Goal: Task Accomplishment & Management: Complete application form

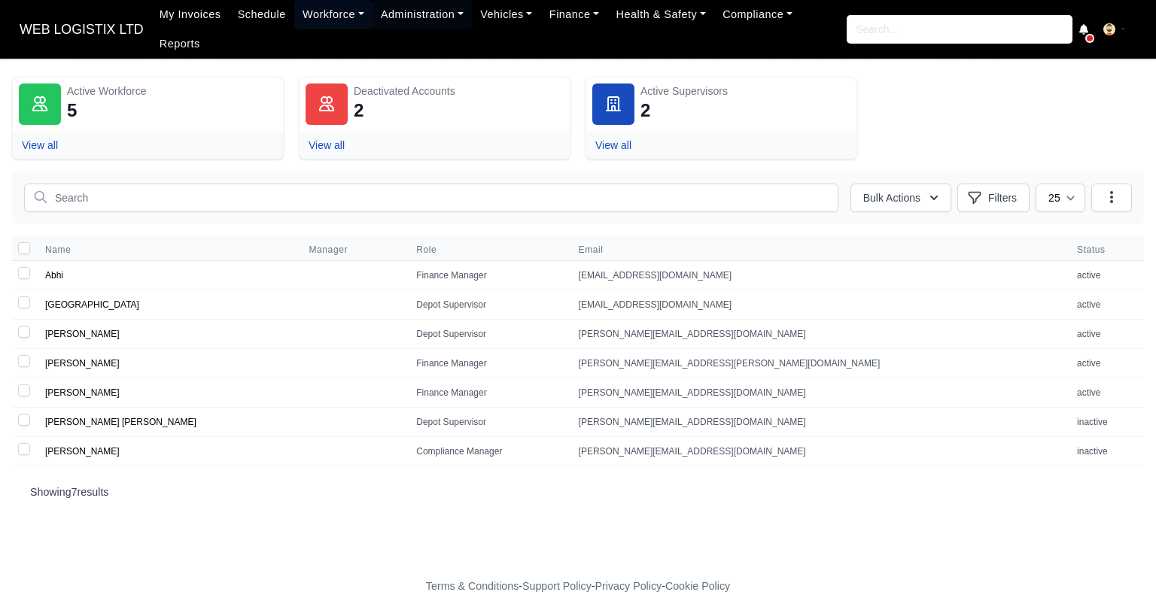
click at [325, 28] on link "Workforce" at bounding box center [333, 14] width 78 height 29
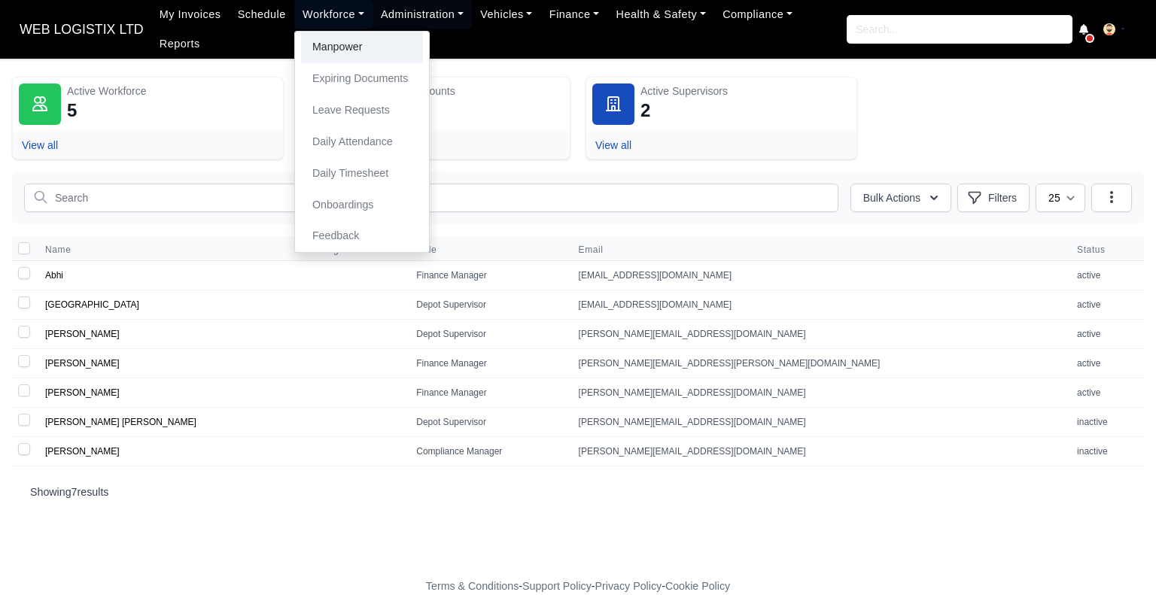
click at [323, 47] on link "Manpower" at bounding box center [362, 48] width 122 height 32
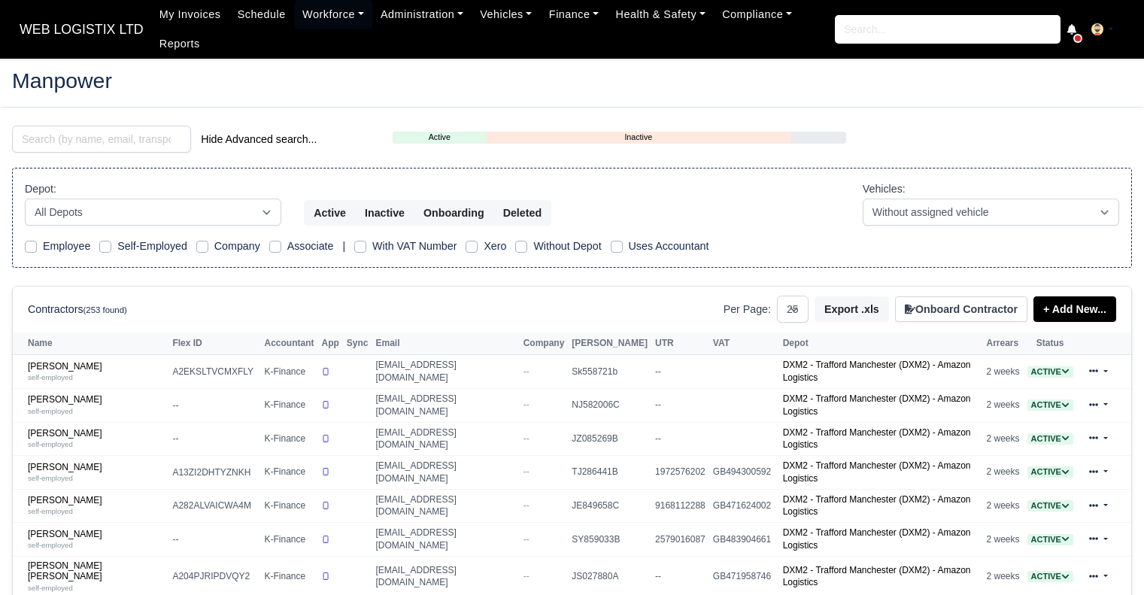
select select "25"
click at [132, 135] on input "search" at bounding box center [101, 139] width 179 height 27
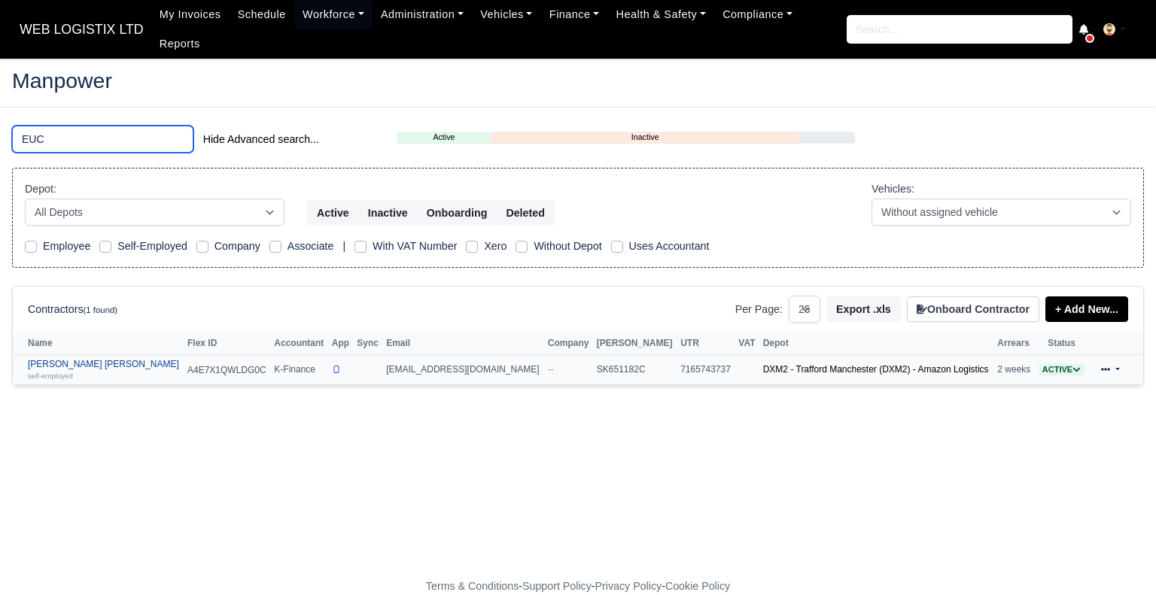
type input "EUC"
click at [56, 372] on small "self-employed" at bounding box center [50, 376] width 45 height 8
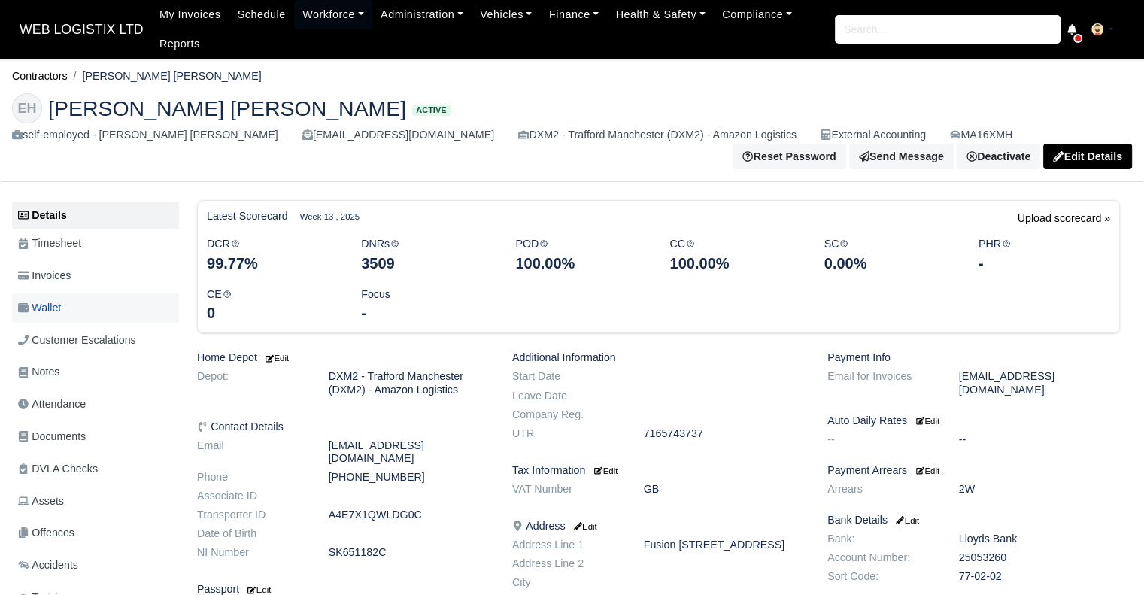
click at [88, 318] on link "Wallet" at bounding box center [95, 307] width 167 height 29
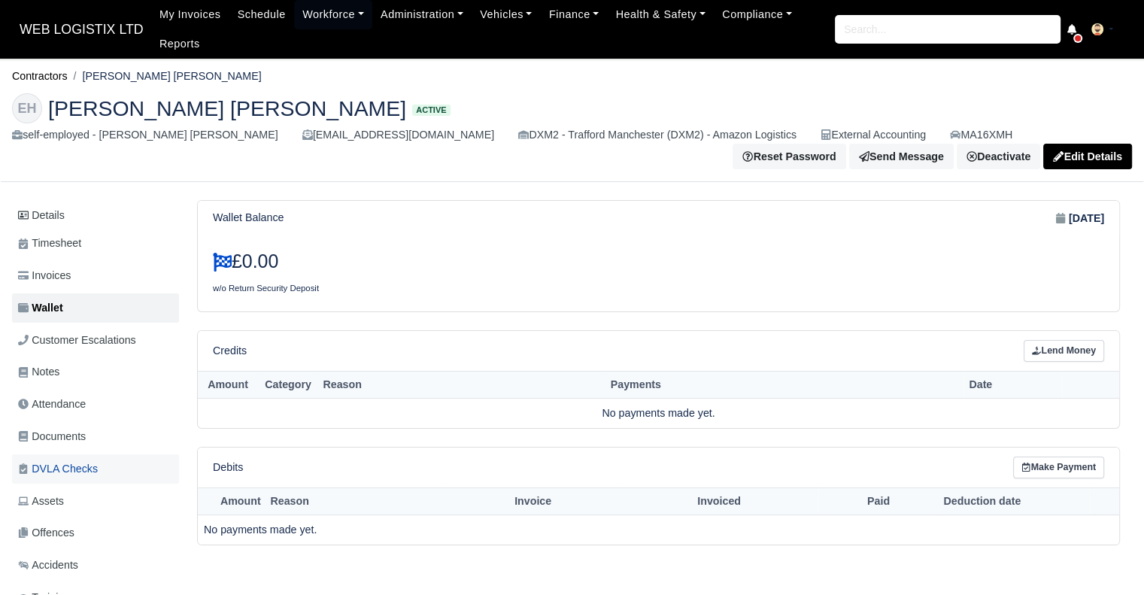
click at [91, 457] on link "DVLA Checks" at bounding box center [95, 468] width 167 height 29
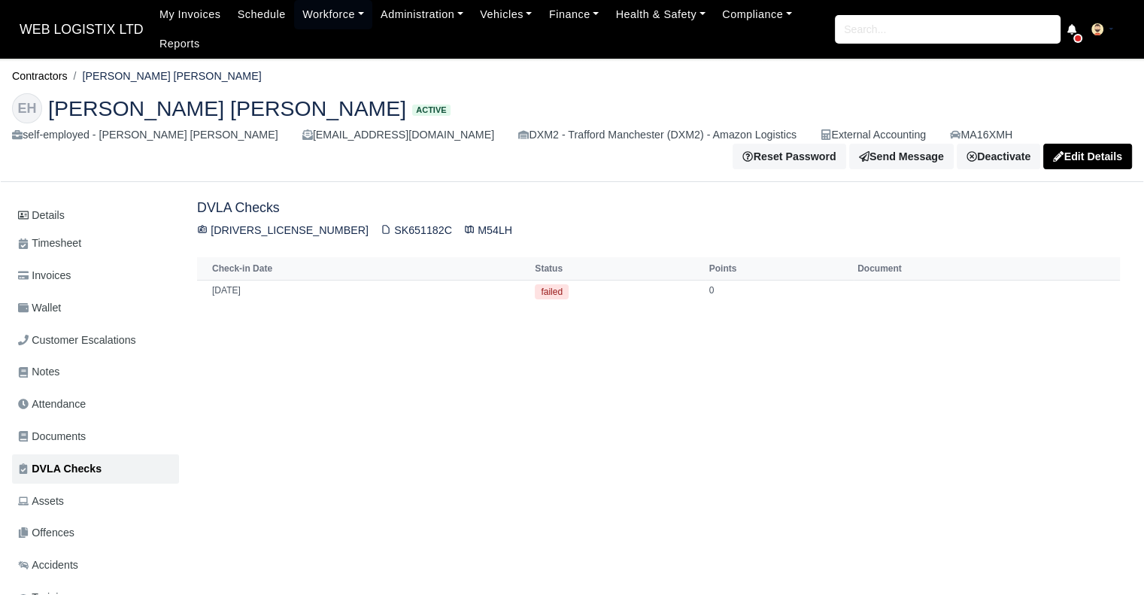
click at [86, 434] on span "Documents" at bounding box center [52, 436] width 68 height 17
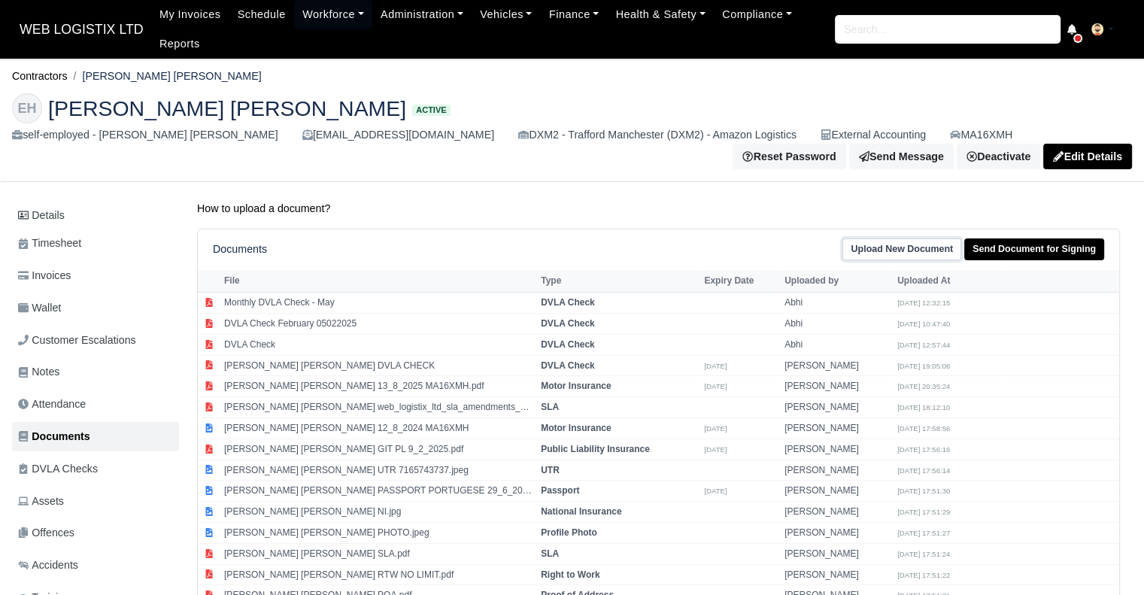
click at [918, 249] on link "Upload New Document" at bounding box center [902, 250] width 119 height 22
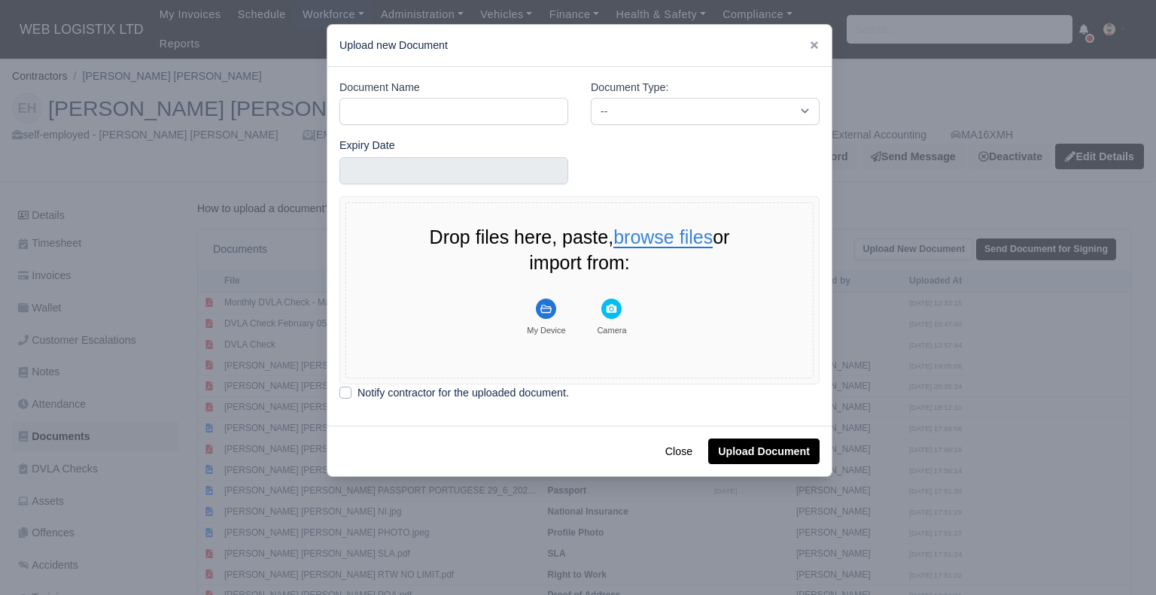
click at [694, 239] on button "browse files" at bounding box center [662, 238] width 99 height 20
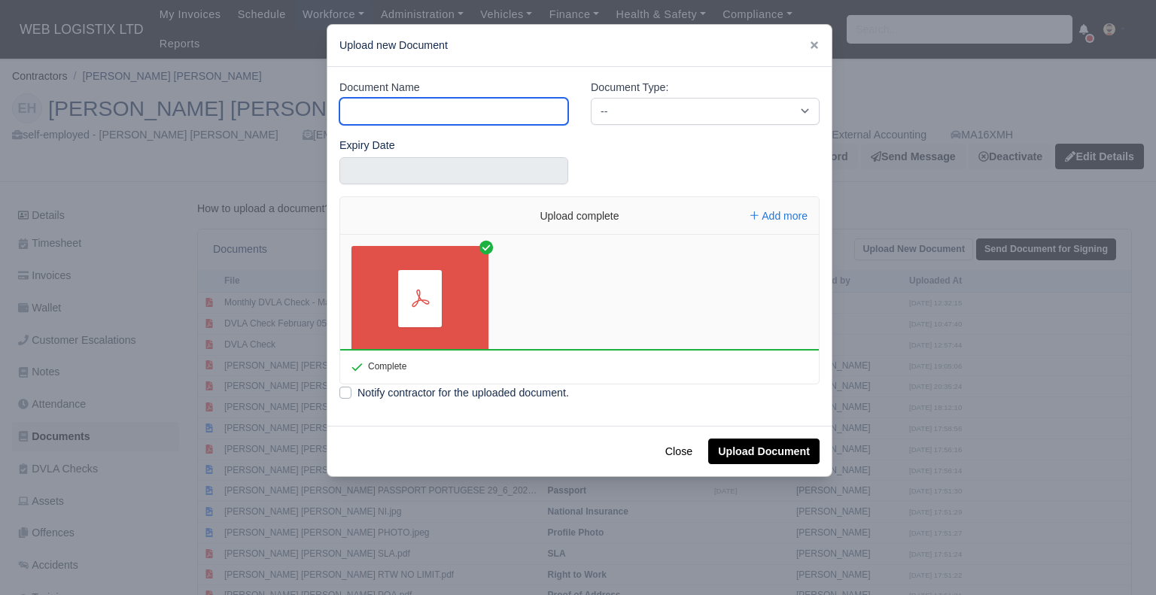
click at [497, 99] on input "Document Name" at bounding box center [453, 111] width 229 height 27
type input "Monthly DVLA Check - August"
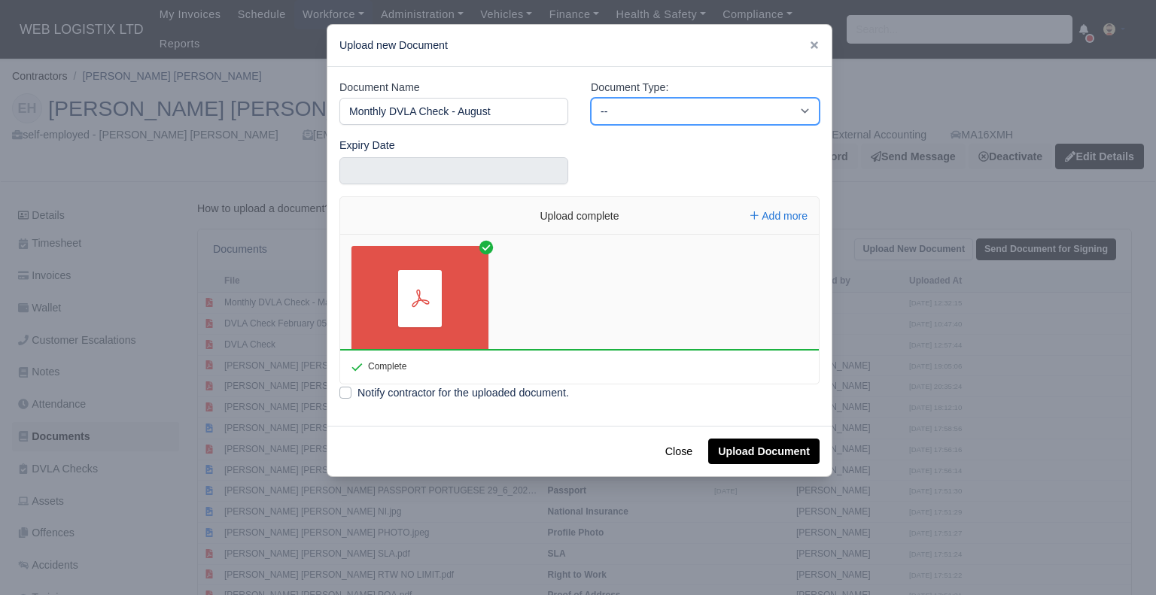
click at [605, 105] on select "-- Accounting Engagement Letter Age Verification Confirmation Background Check …" at bounding box center [705, 111] width 229 height 27
select select "dvla-check"
click at [591, 98] on select "-- Accounting Engagement Letter Age Verification Confirmation Background Check …" at bounding box center [705, 111] width 229 height 27
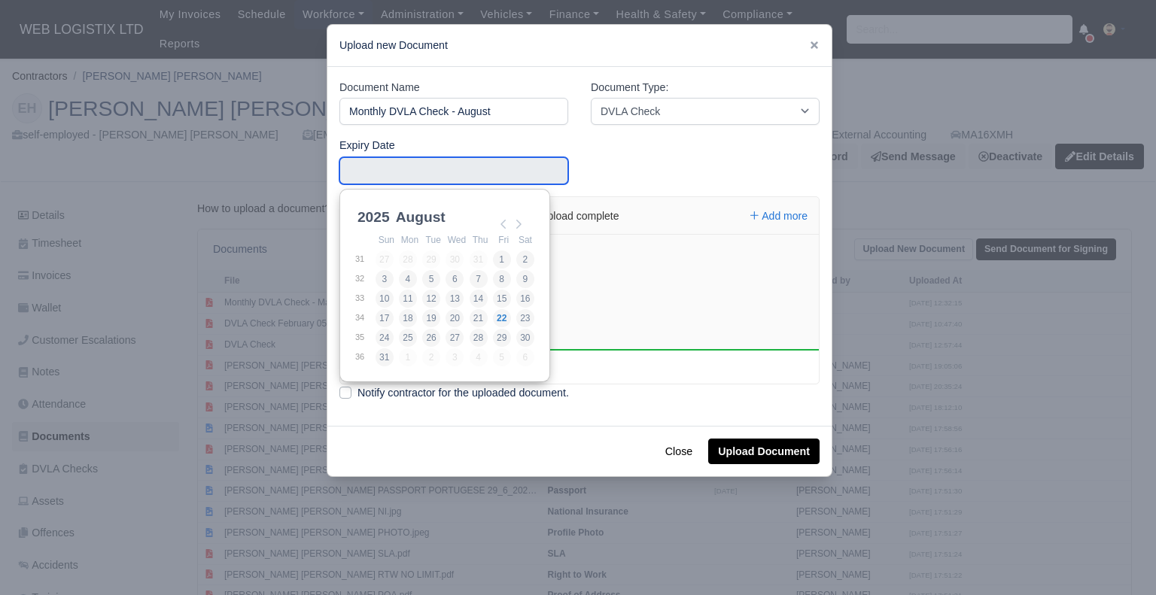
click at [436, 180] on input "Use the arrow keys to pick a date" at bounding box center [453, 170] width 229 height 27
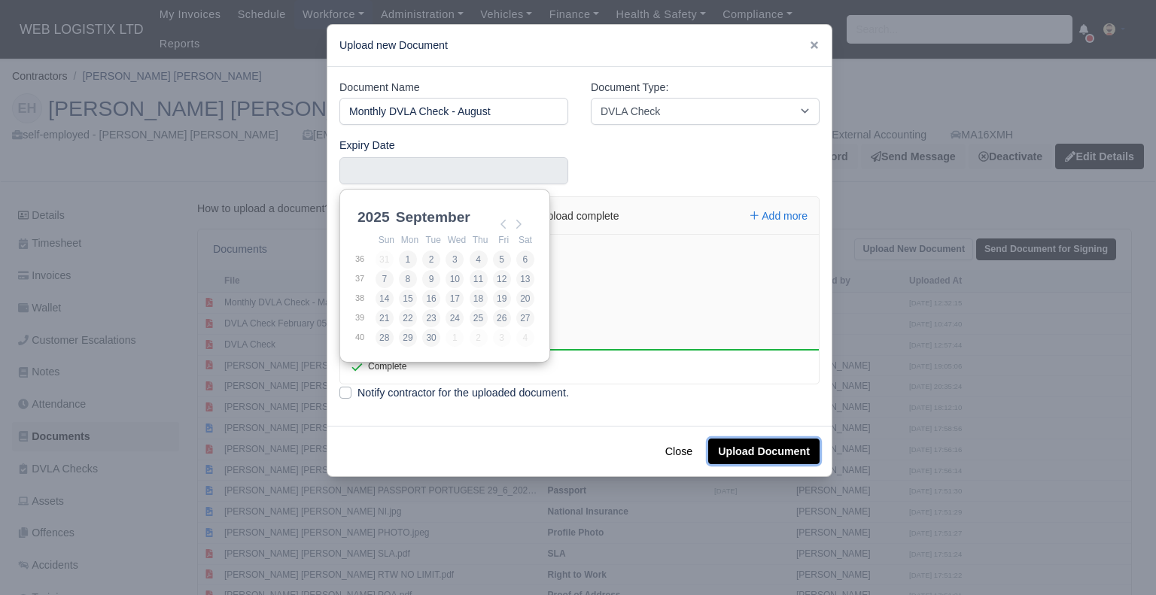
click at [789, 462] on button "Upload Document" at bounding box center [763, 452] width 111 height 26
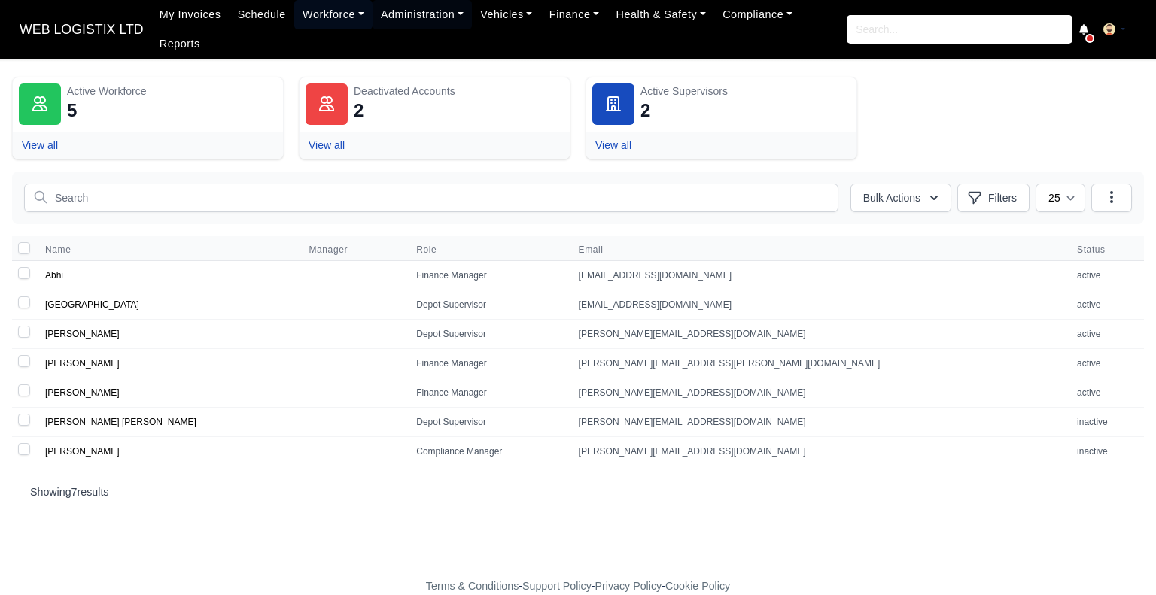
click at [321, 20] on link "Workforce" at bounding box center [333, 14] width 78 height 29
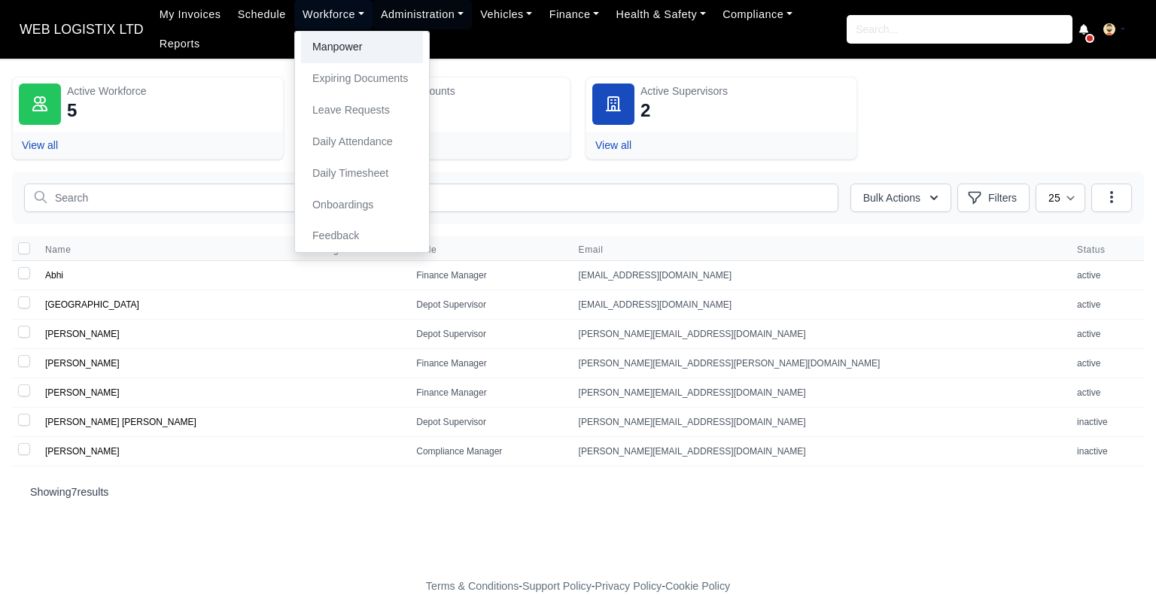
click at [331, 44] on link "Manpower" at bounding box center [362, 48] width 122 height 32
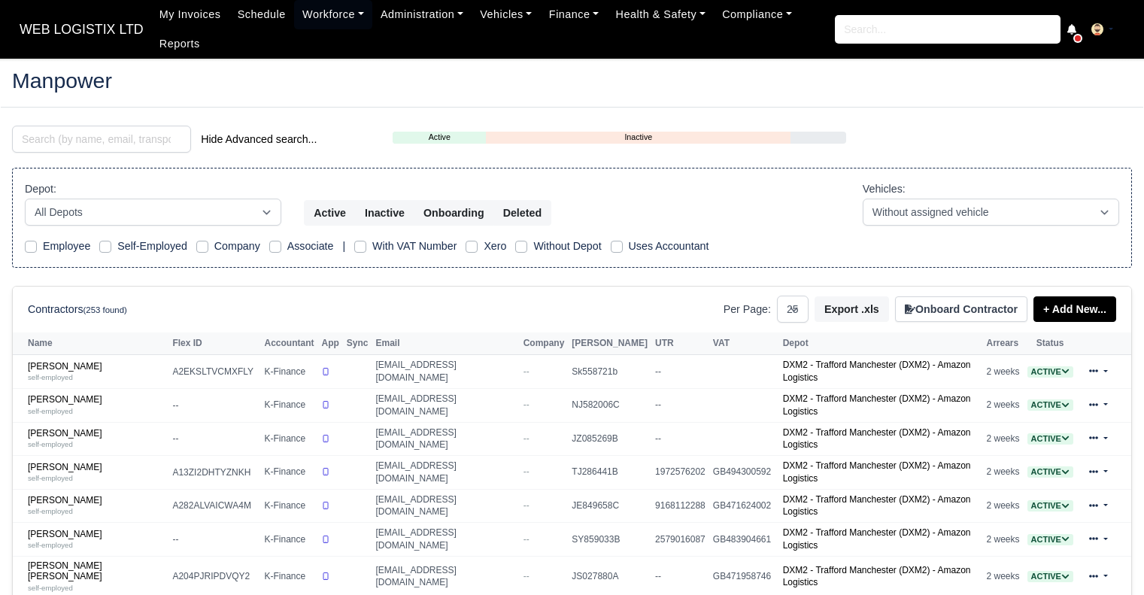
select select "25"
click at [165, 144] on input "search" at bounding box center [101, 139] width 179 height 27
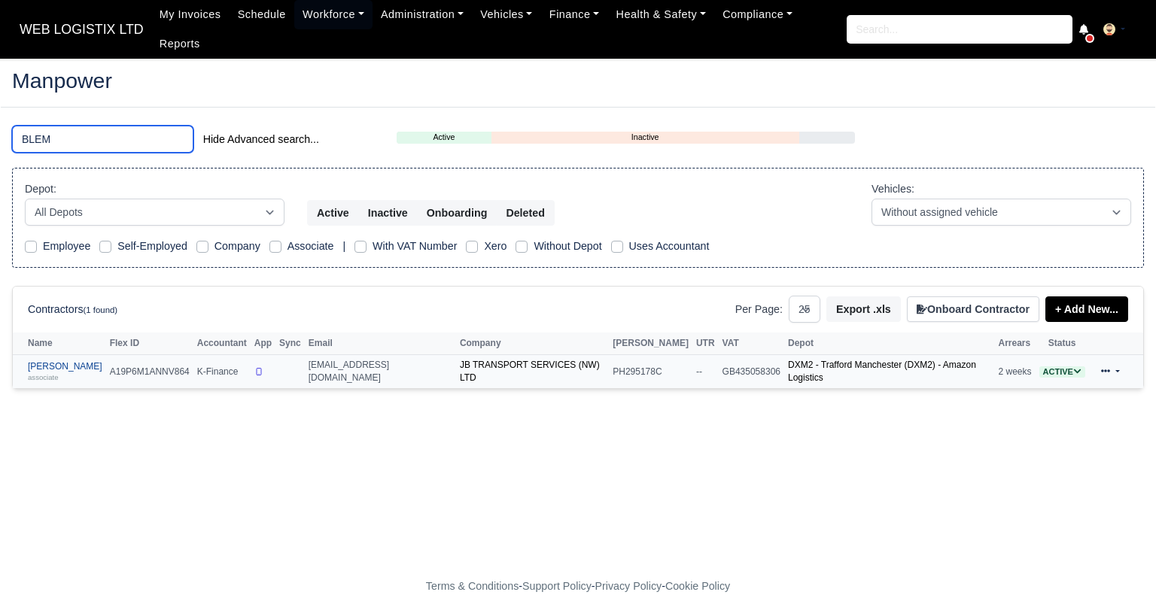
type input "BLEM"
click at [84, 372] on div "associate" at bounding box center [65, 377] width 74 height 11
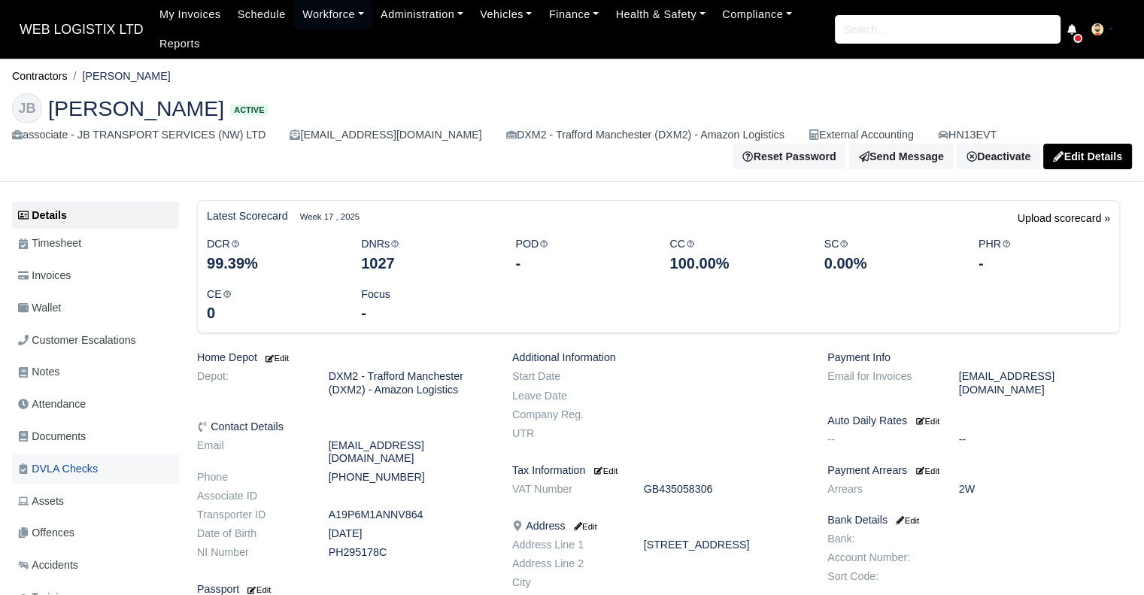
click at [88, 462] on span "DVLA Checks" at bounding box center [58, 468] width 80 height 17
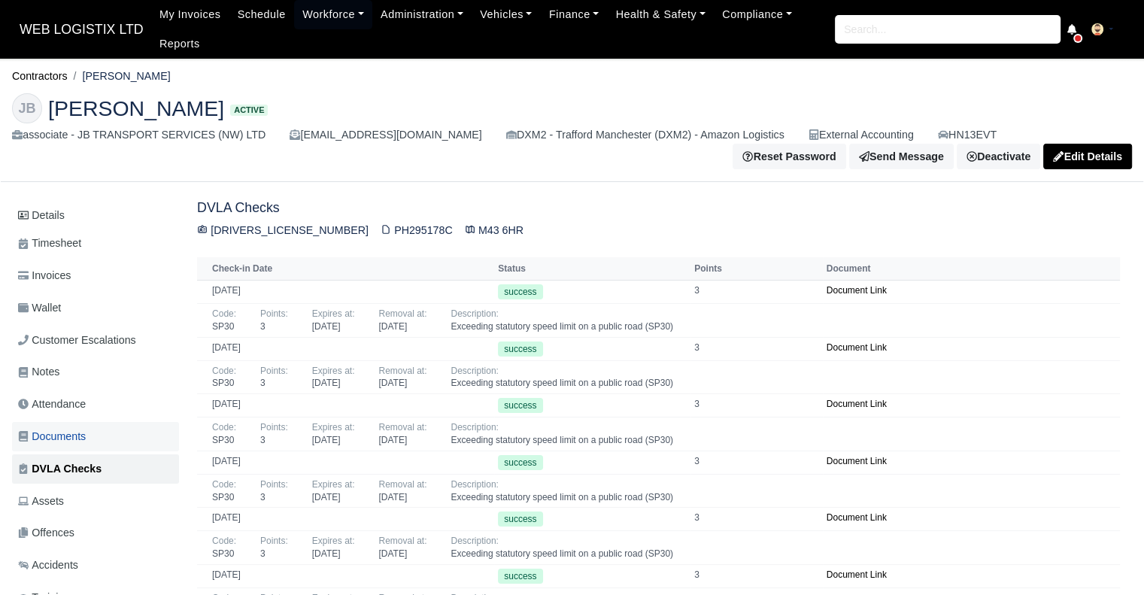
click at [92, 433] on link "Documents" at bounding box center [95, 436] width 167 height 29
